Goal: Check status: Check status

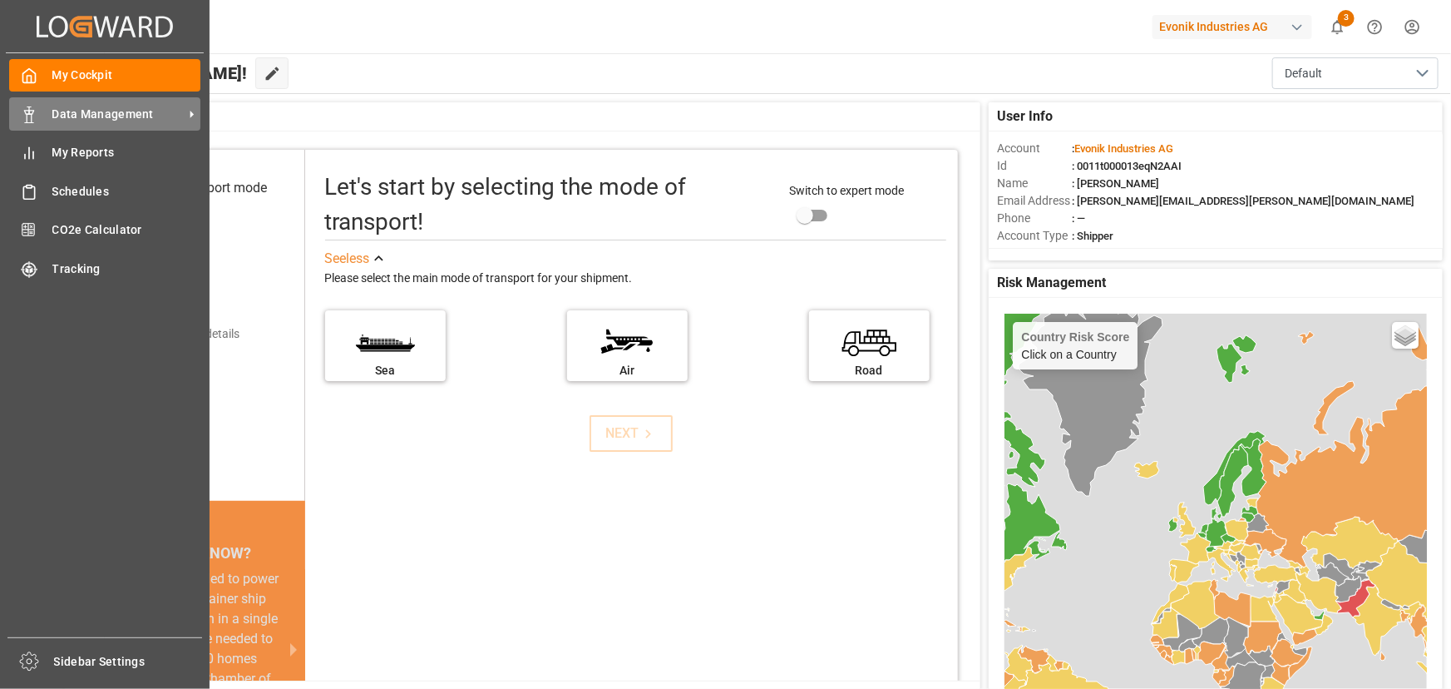
click at [61, 111] on span "Data Management" at bounding box center [117, 114] width 131 height 17
click at [56, 116] on span "Data Management" at bounding box center [117, 114] width 131 height 17
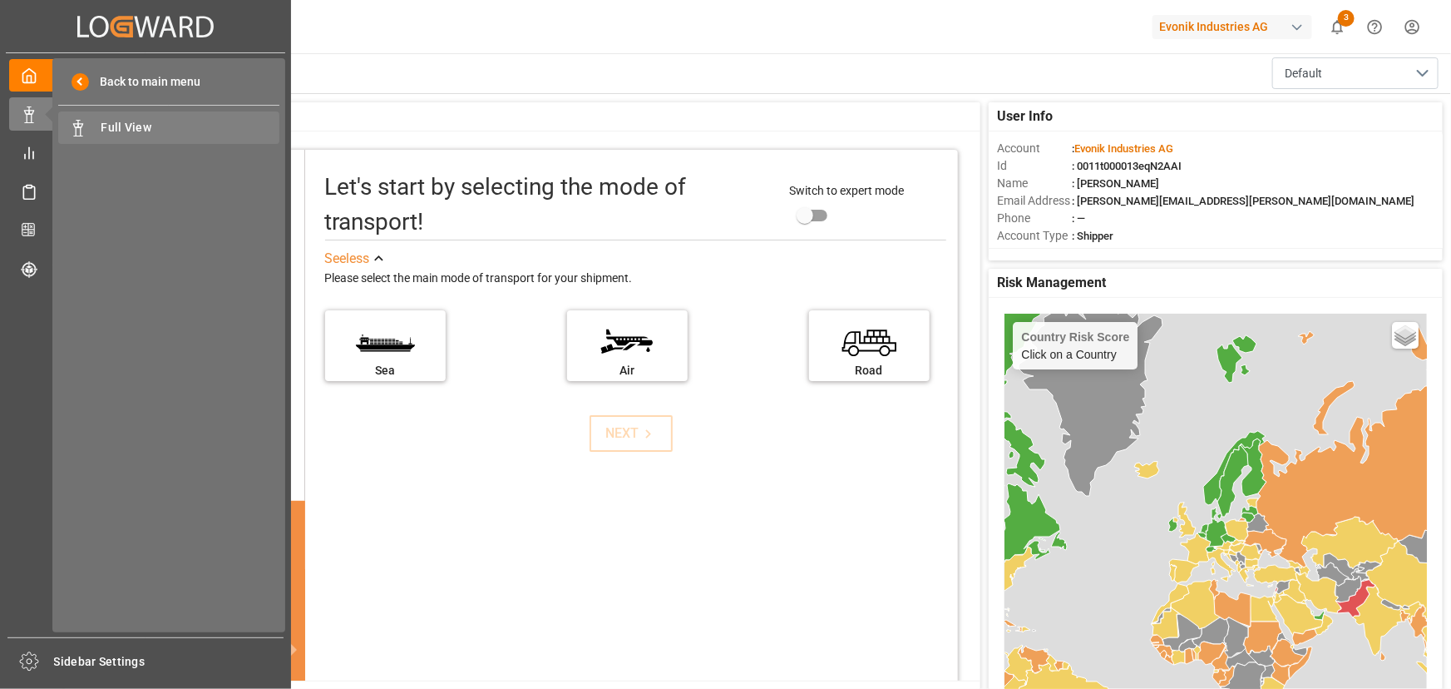
click at [115, 131] on span "Full View" at bounding box center [190, 127] width 179 height 17
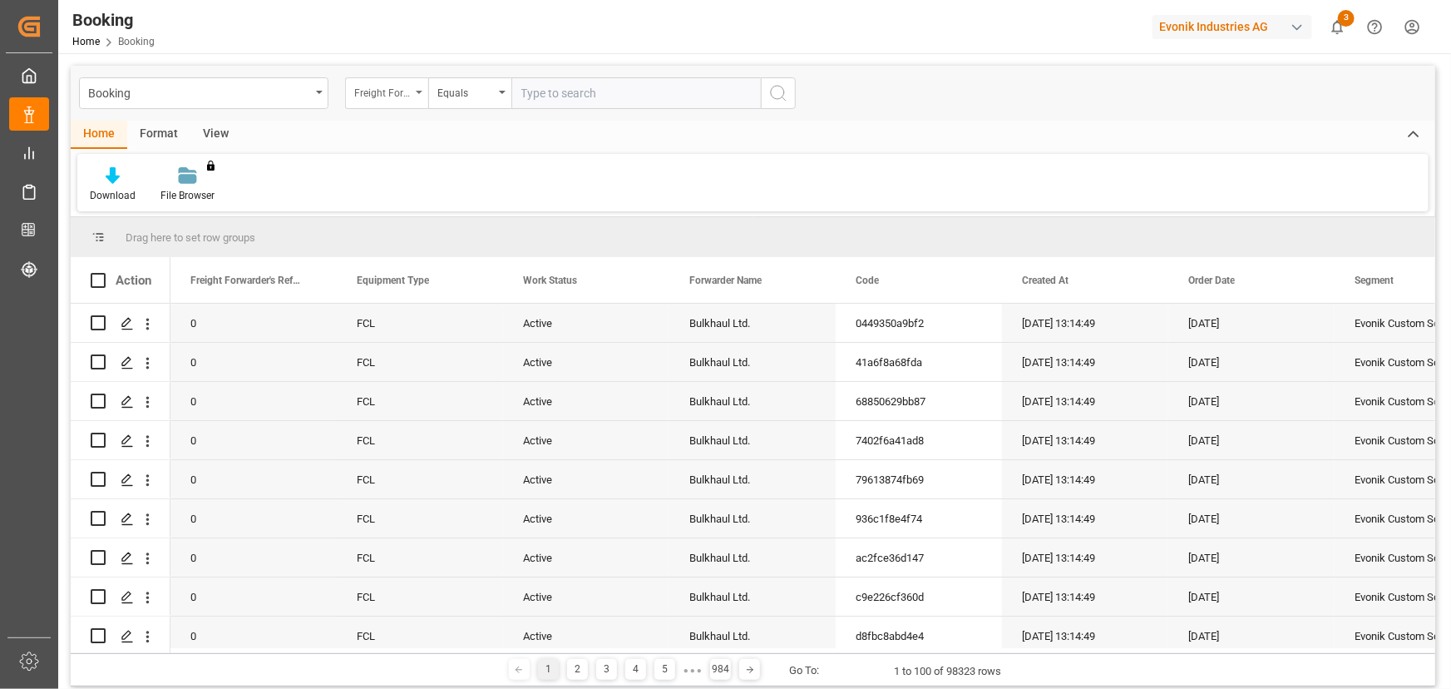
click at [421, 91] on icon "open menu" at bounding box center [419, 92] width 7 height 3
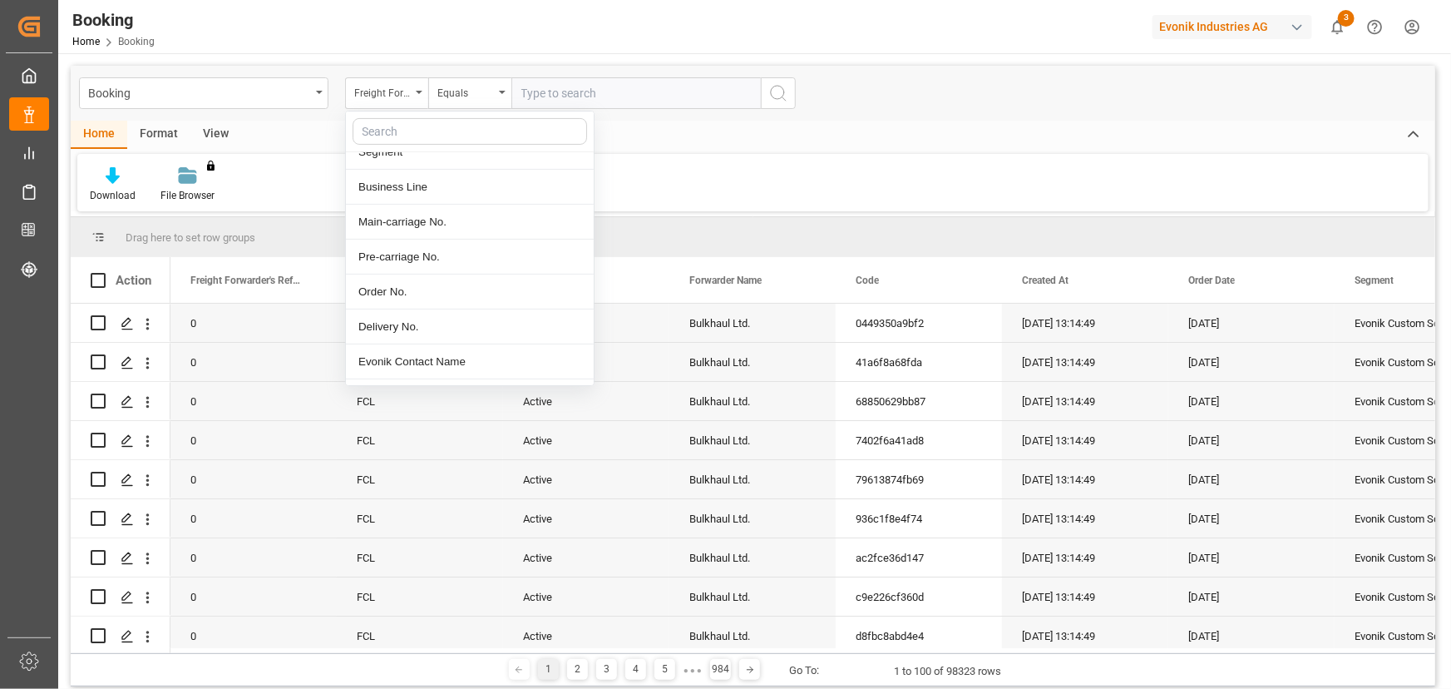
scroll to position [302, 0]
click at [426, 180] on div "Main-carriage No." at bounding box center [470, 182] width 248 height 35
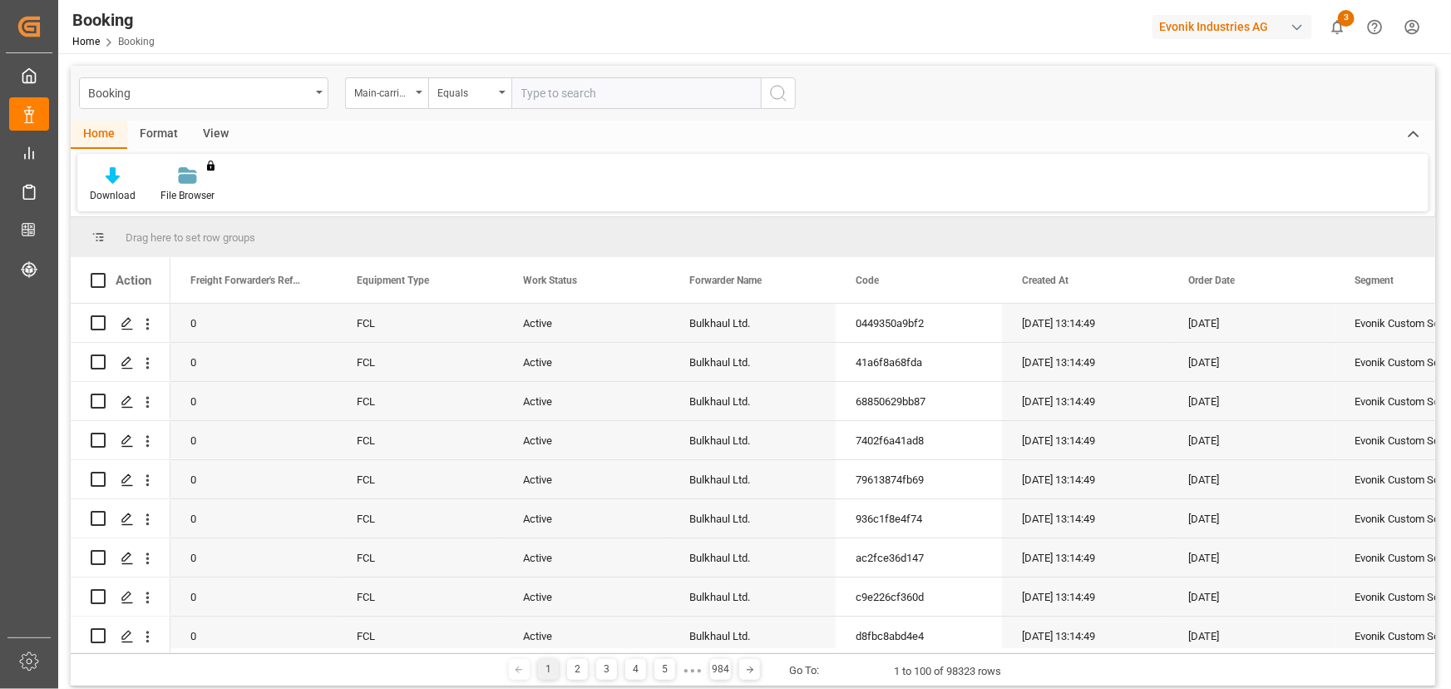
click at [574, 81] on input "text" at bounding box center [635, 93] width 249 height 32
paste input "7001191068"
type input "7001191068"
click at [774, 97] on icon "search button" at bounding box center [778, 93] width 20 height 20
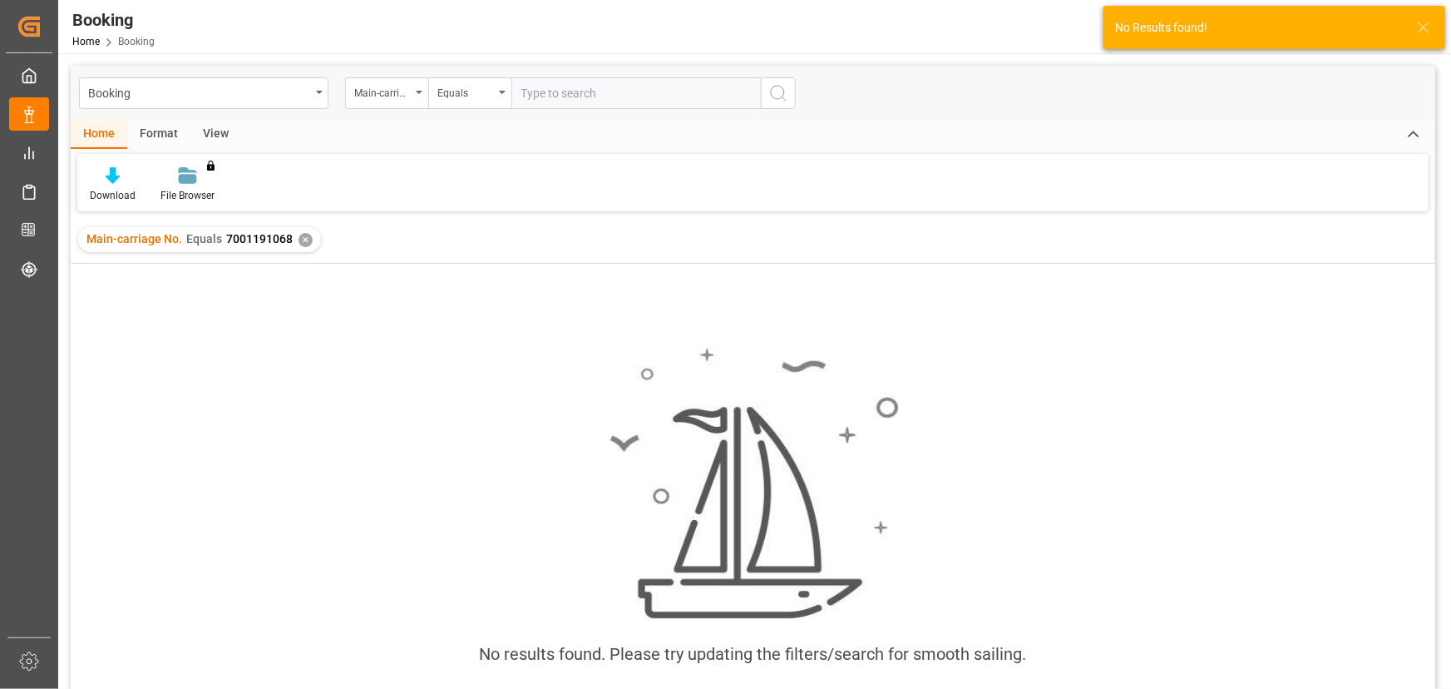
click at [304, 241] on div "✕" at bounding box center [306, 240] width 14 height 14
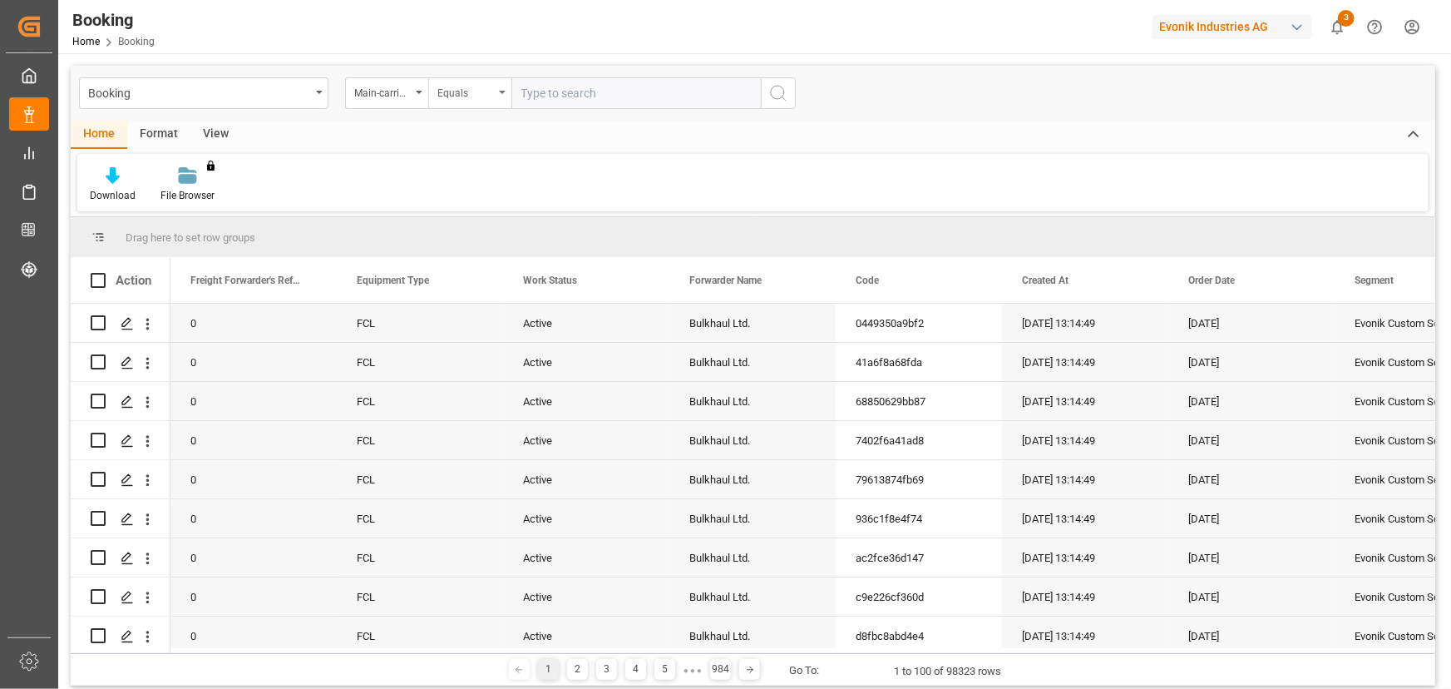
click at [432, 93] on div "Equals" at bounding box center [469, 93] width 83 height 32
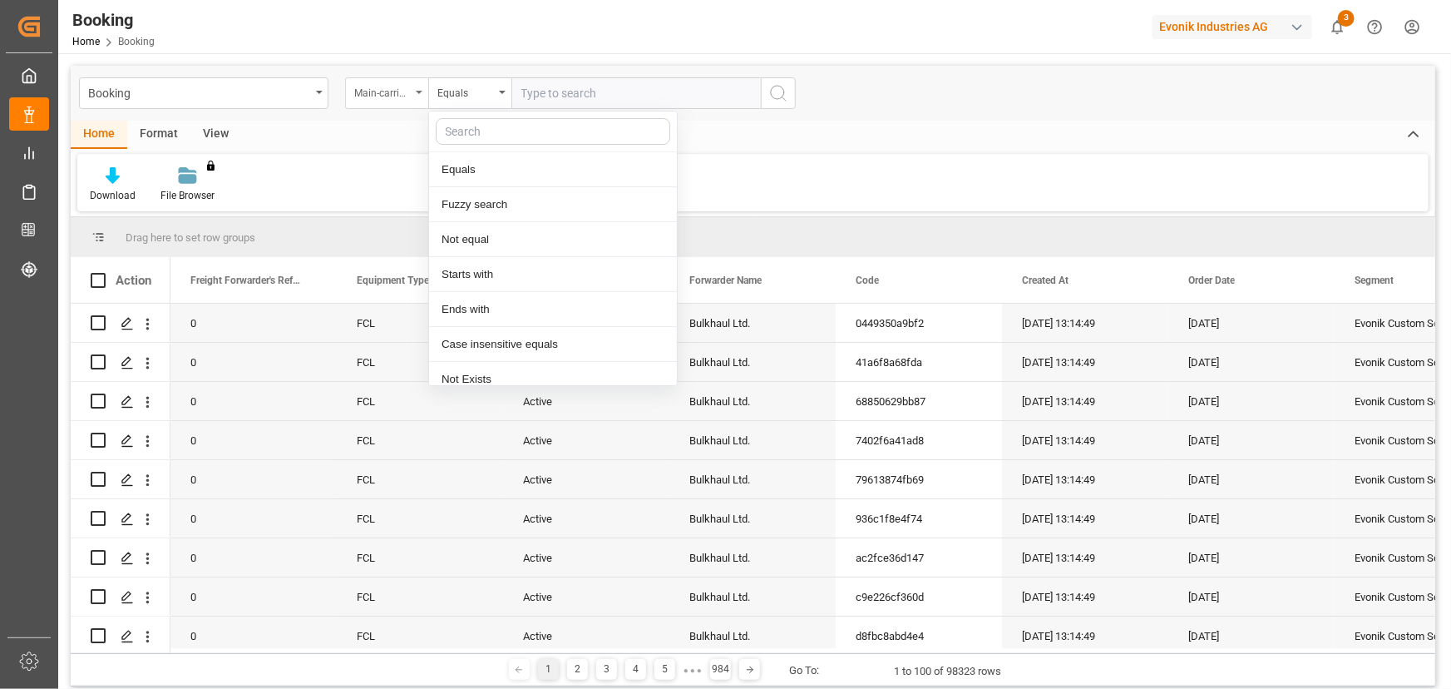
click at [423, 96] on div "Main-carriage No." at bounding box center [386, 93] width 83 height 32
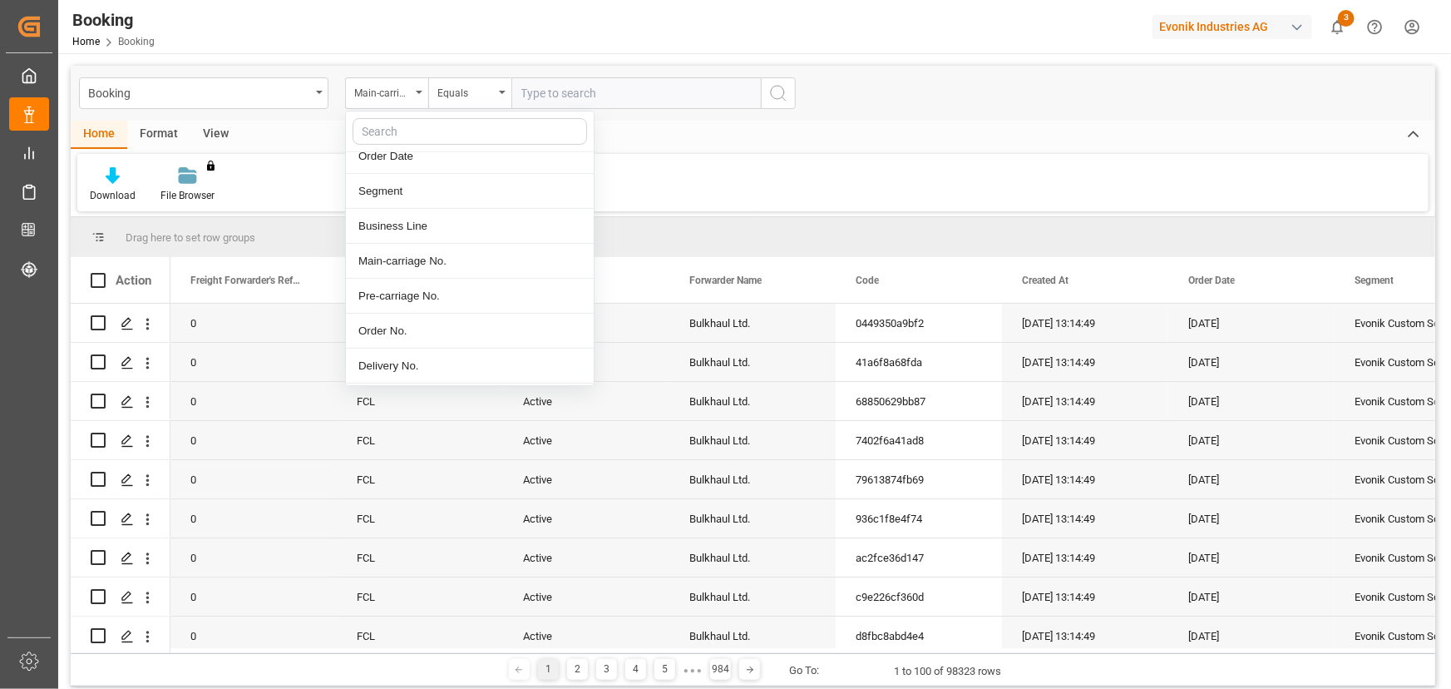
scroll to position [226, 0]
click at [419, 380] on div "Evonik Contact Name" at bounding box center [470, 397] width 248 height 35
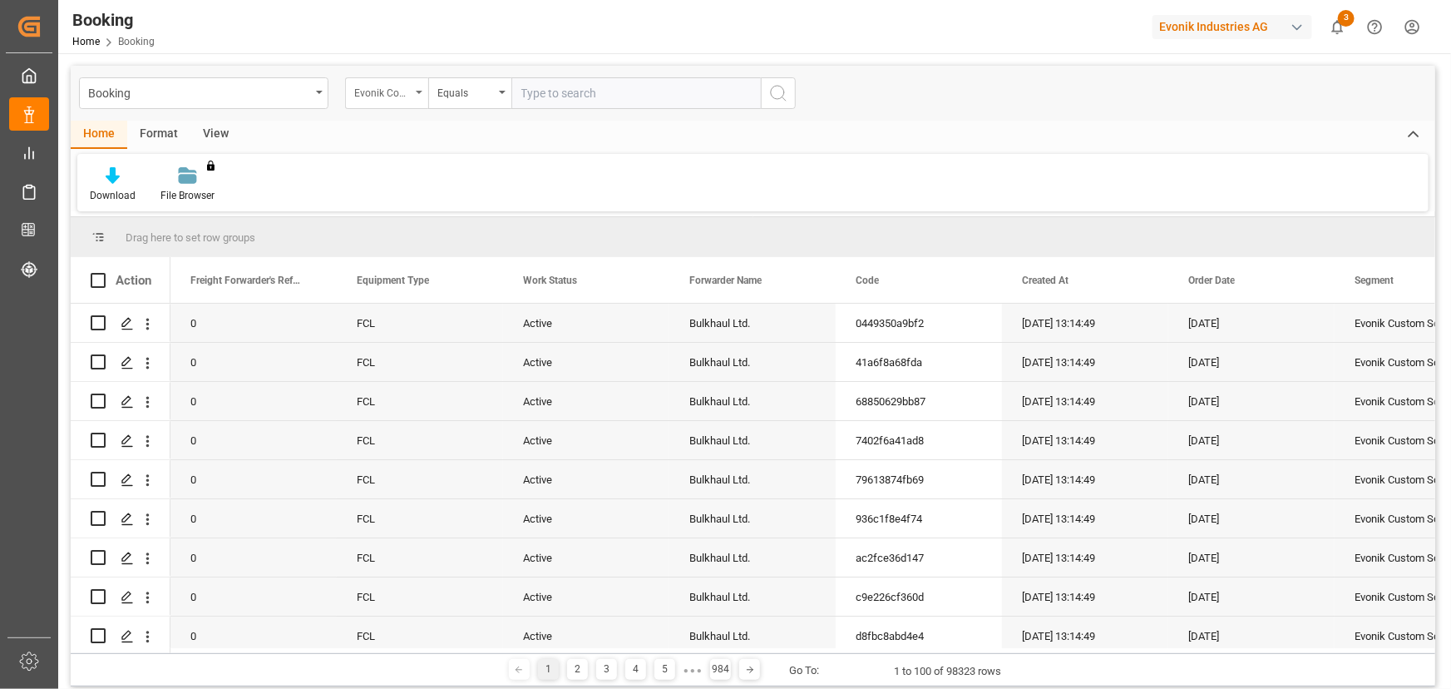
click at [419, 87] on div "Evonik Contact Name" at bounding box center [386, 93] width 83 height 32
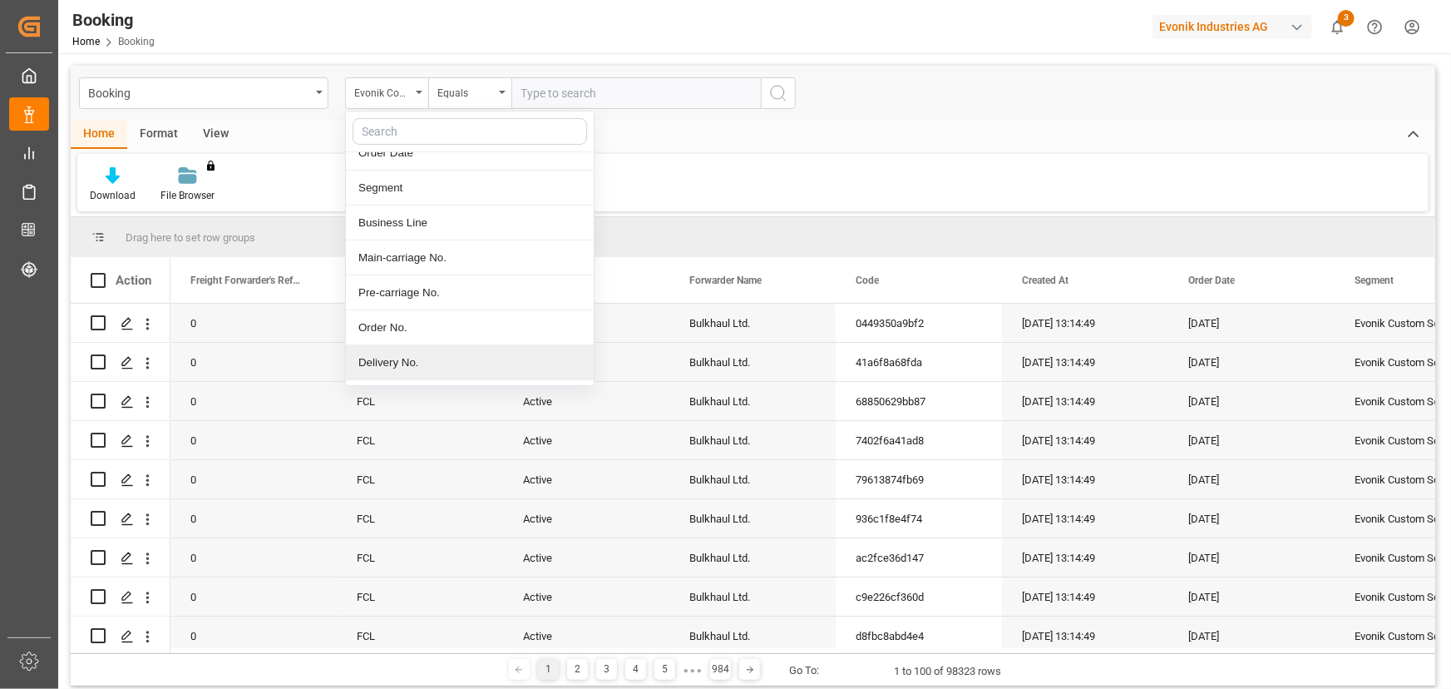
click at [418, 352] on div "Delivery No." at bounding box center [470, 362] width 248 height 35
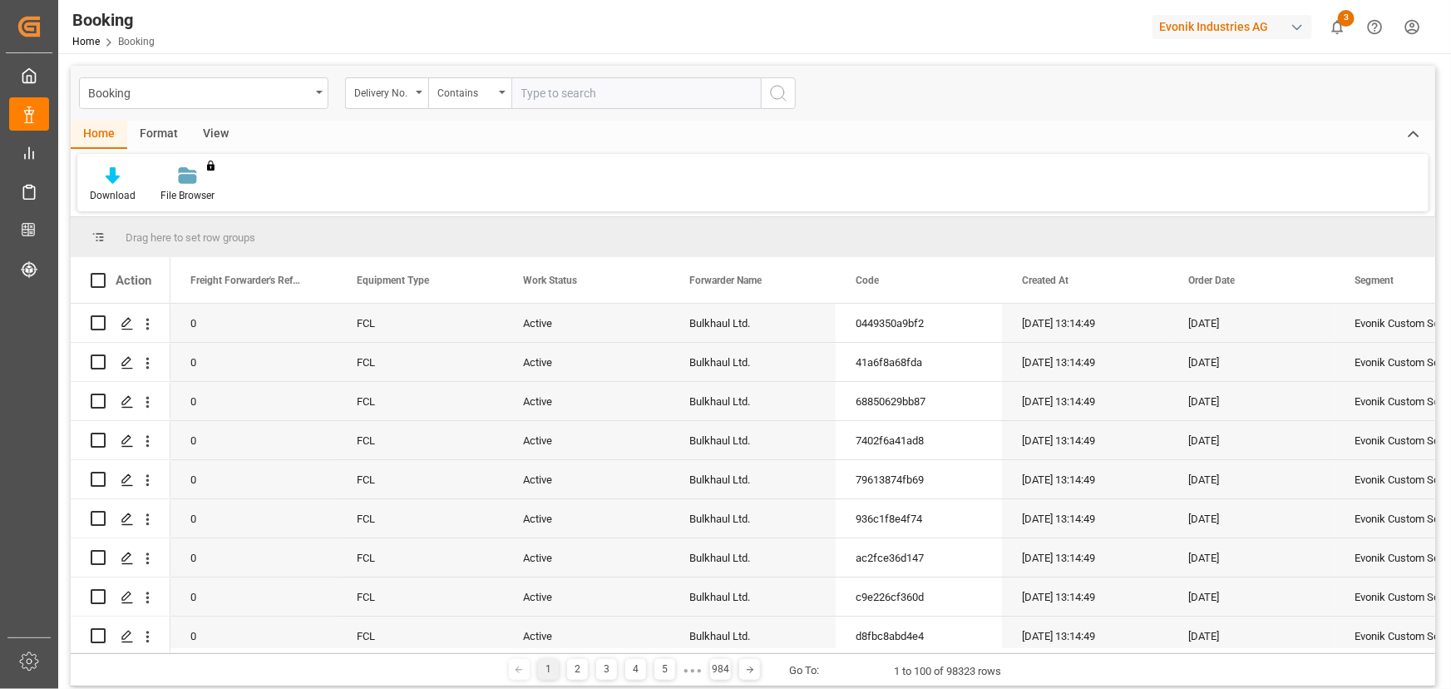
click at [550, 97] on input "text" at bounding box center [635, 93] width 249 height 32
type input "3011517294"
click at [778, 99] on icon "search button" at bounding box center [778, 93] width 20 height 20
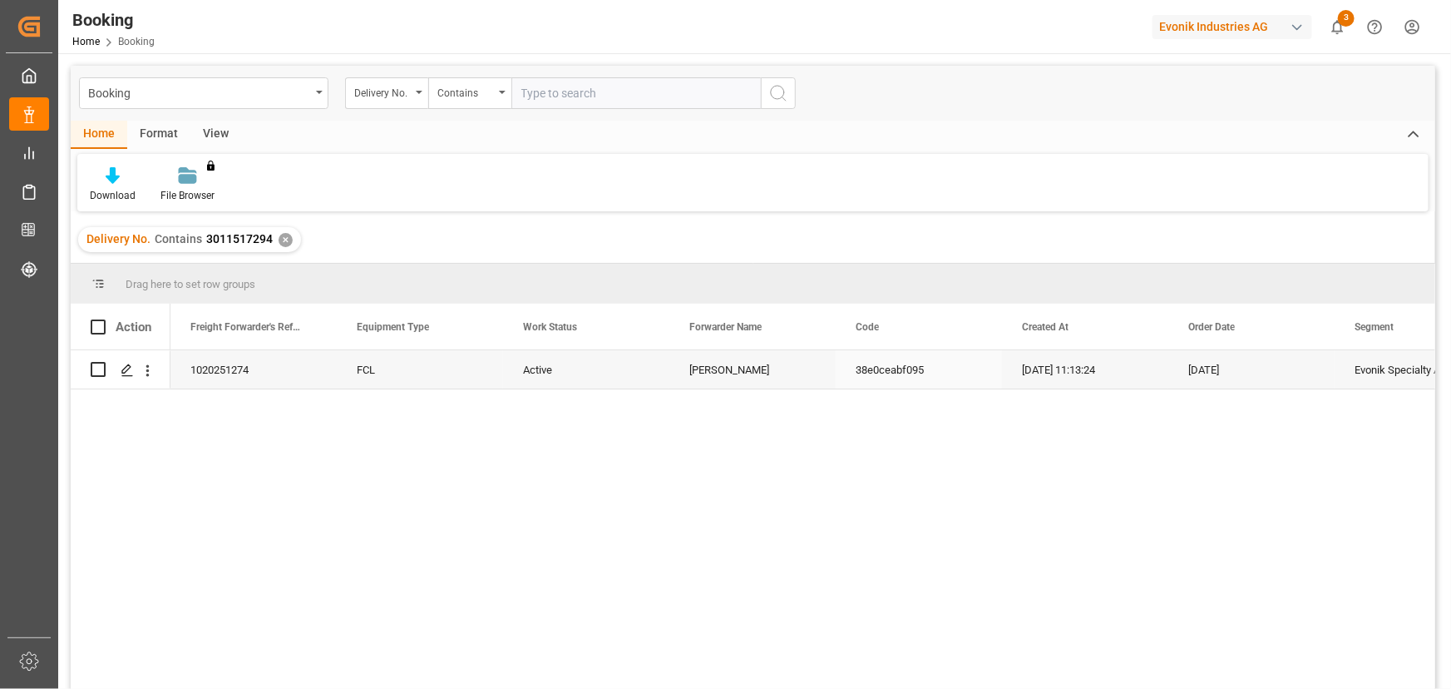
click at [708, 363] on div "[PERSON_NAME]" at bounding box center [752, 369] width 166 height 38
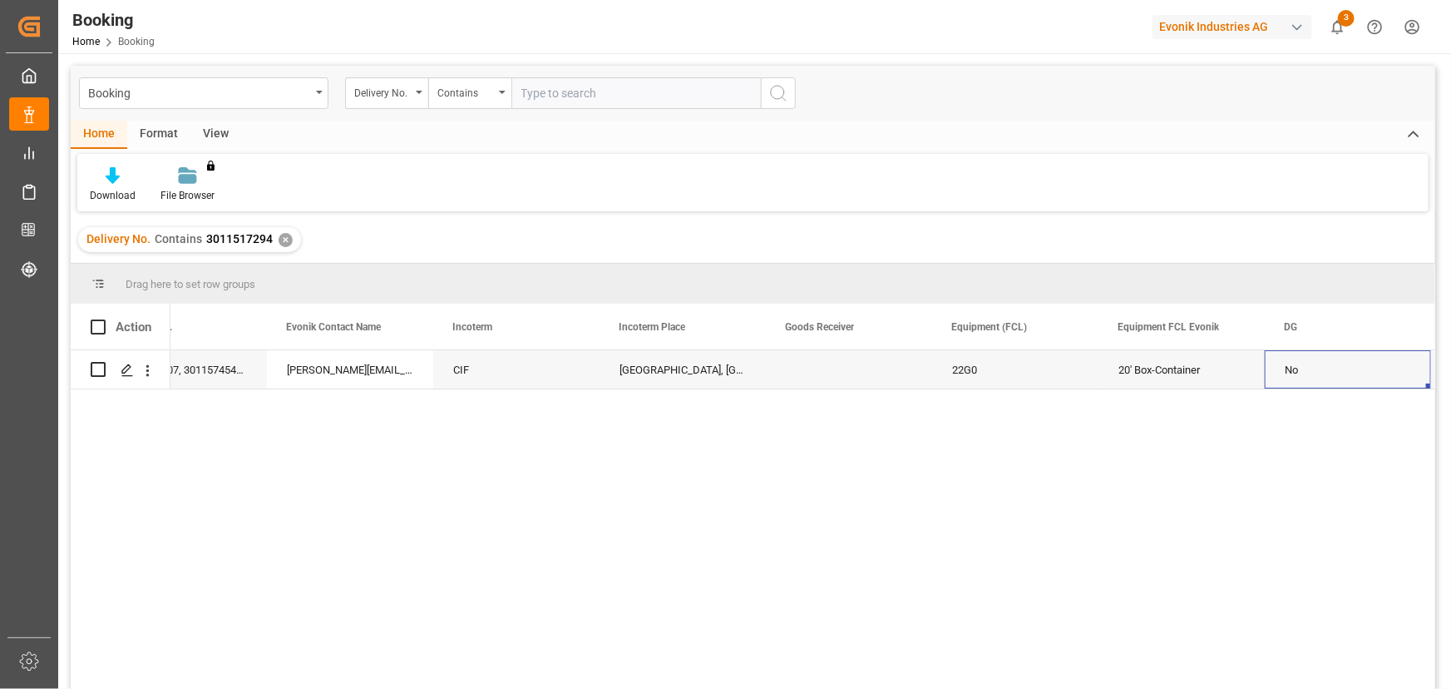
scroll to position [0, 2232]
click at [745, 423] on div at bounding box center [802, 524] width 1265 height 349
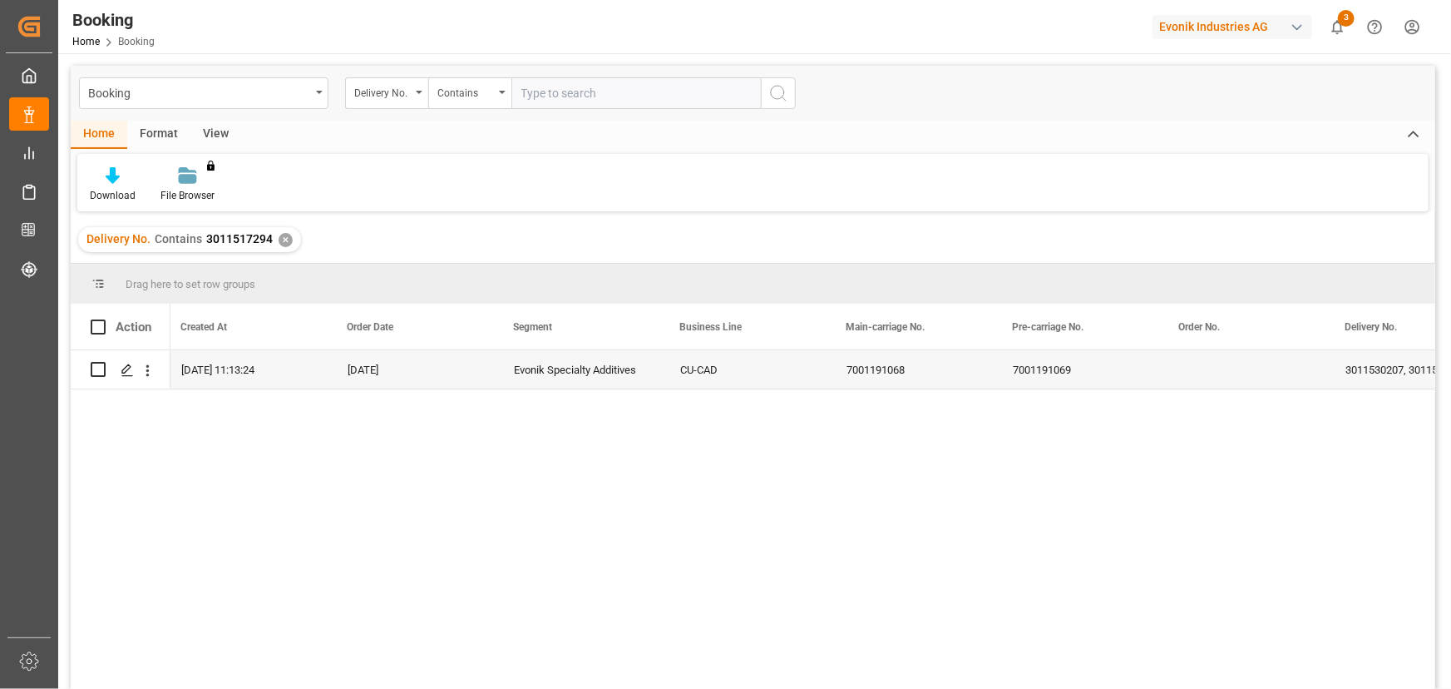
click at [284, 239] on div "✕" at bounding box center [286, 240] width 14 height 14
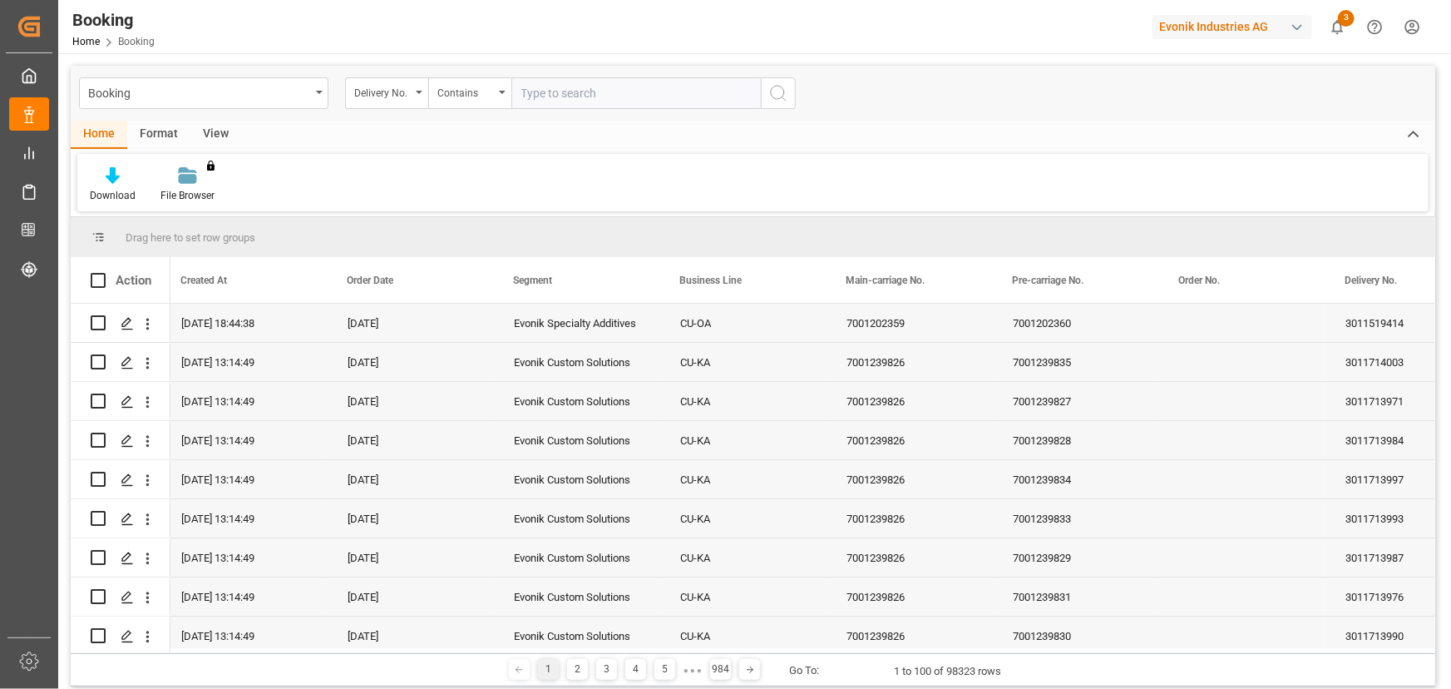
click at [417, 94] on div "Delivery No." at bounding box center [386, 93] width 83 height 32
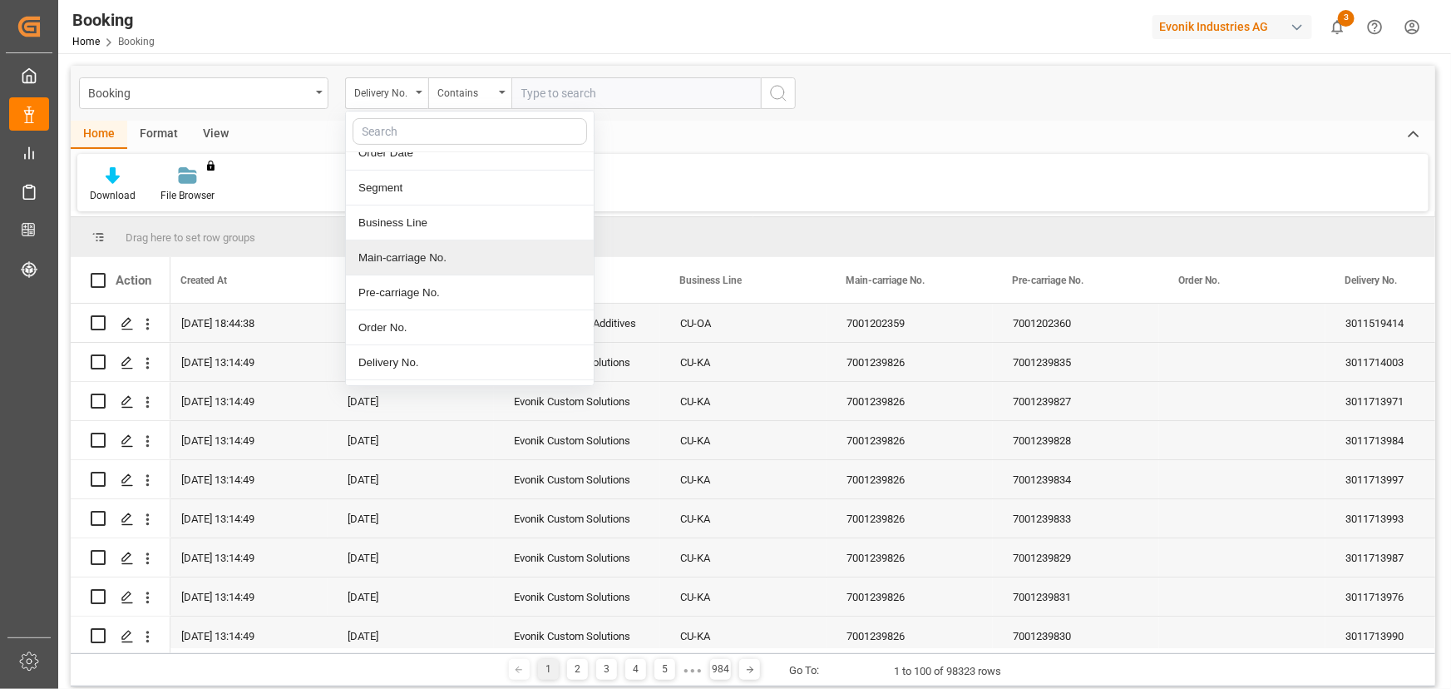
click at [399, 241] on div "Main-carriage No." at bounding box center [470, 257] width 248 height 35
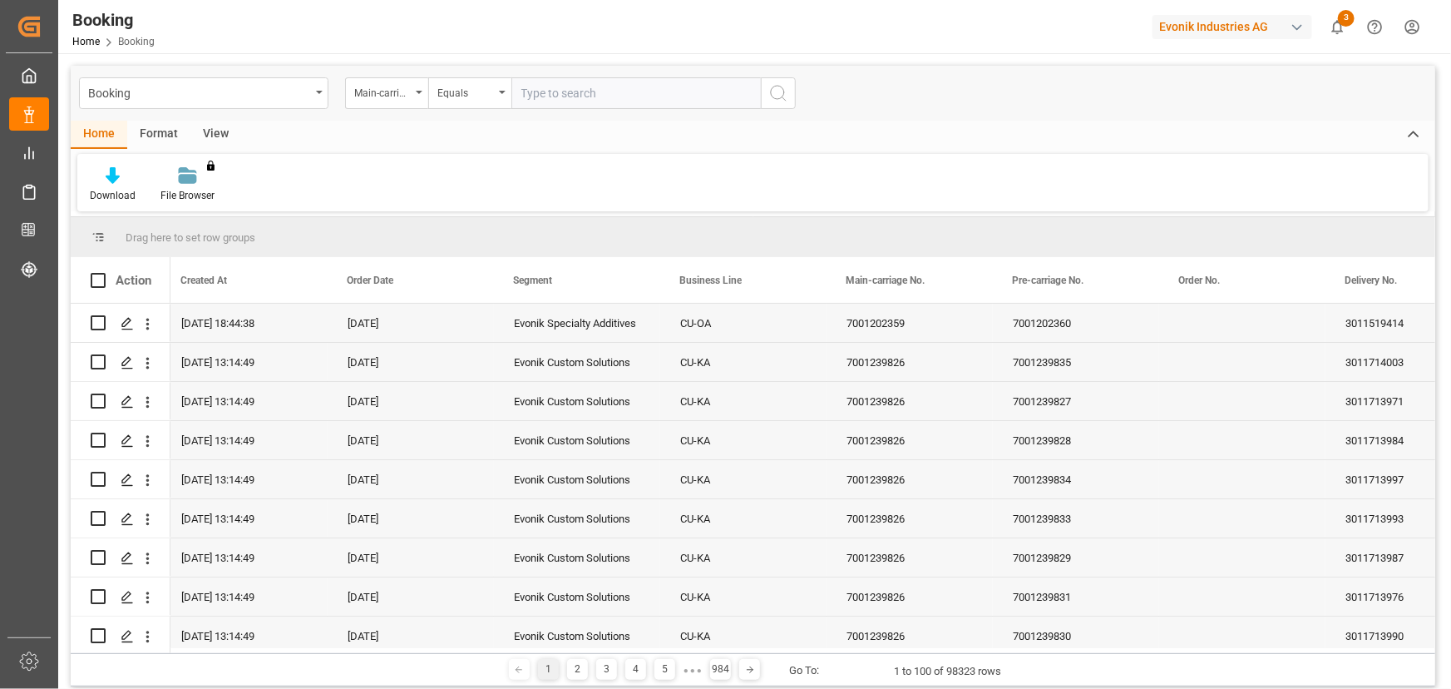
click at [555, 86] on input "text" at bounding box center [635, 93] width 249 height 32
type input "7001191068"
click at [779, 94] on icon "search button" at bounding box center [778, 93] width 20 height 20
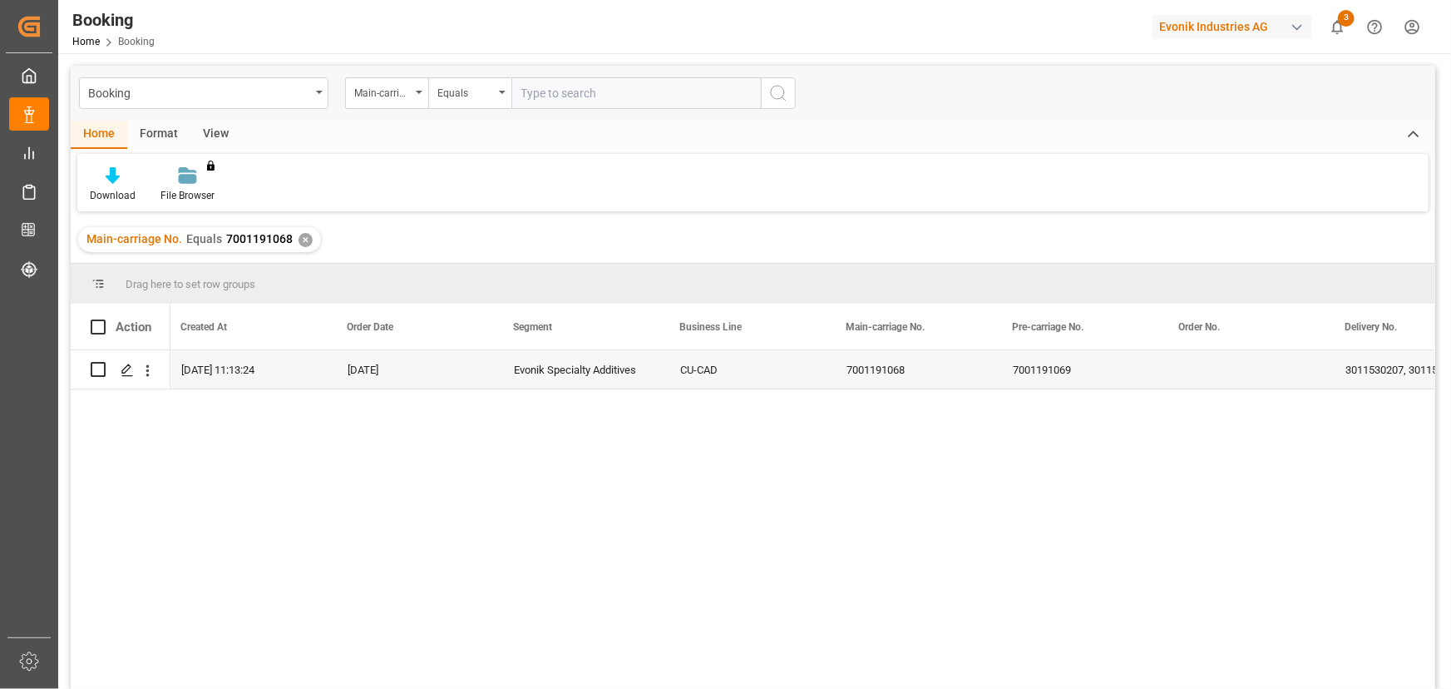
click at [729, 373] on div "CU-CAD" at bounding box center [743, 369] width 166 height 38
